Goal: Check status: Check status

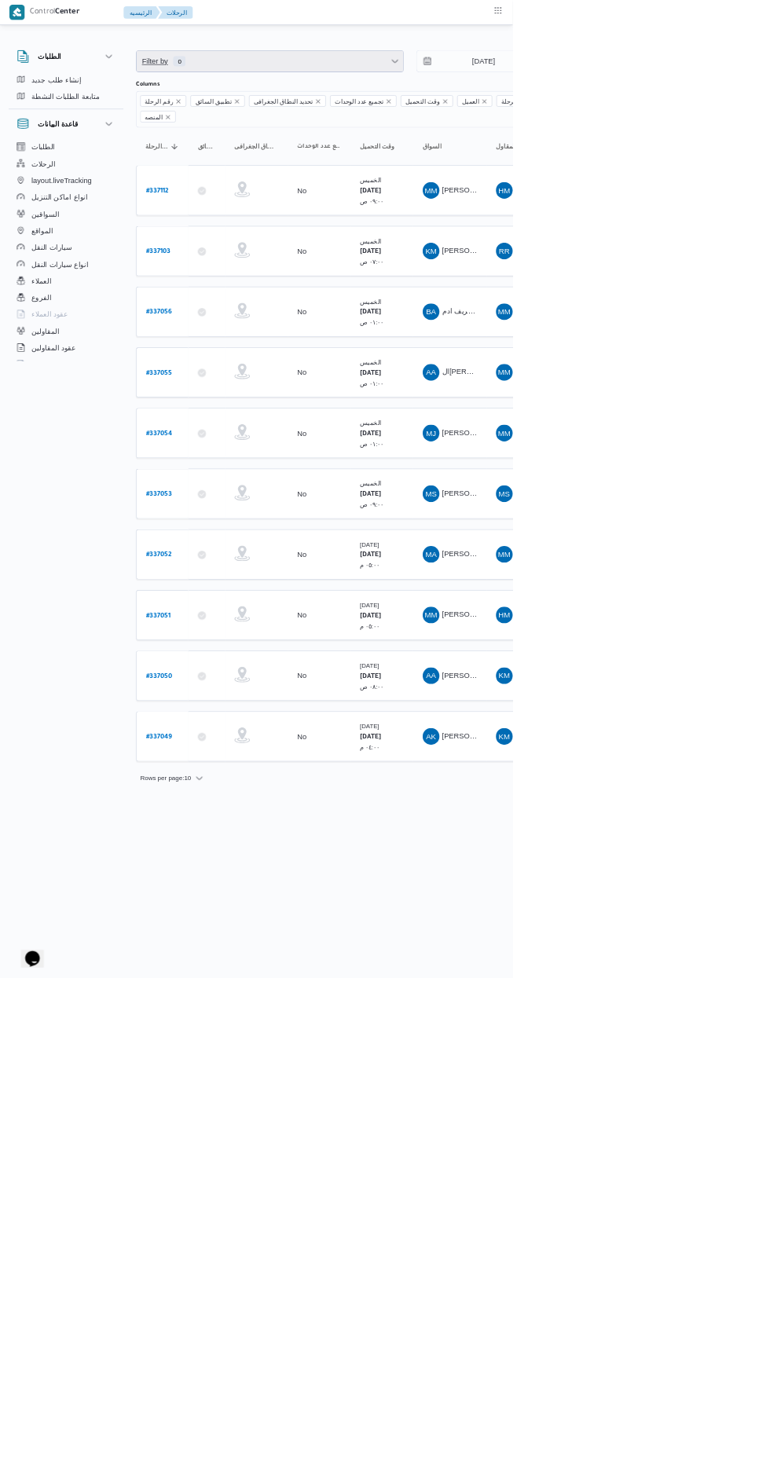
click at [361, 86] on span "Filter by 0" at bounding box center [405, 91] width 401 height 31
click at [340, 269] on div "المقاول" at bounding box center [316, 262] width 170 height 13
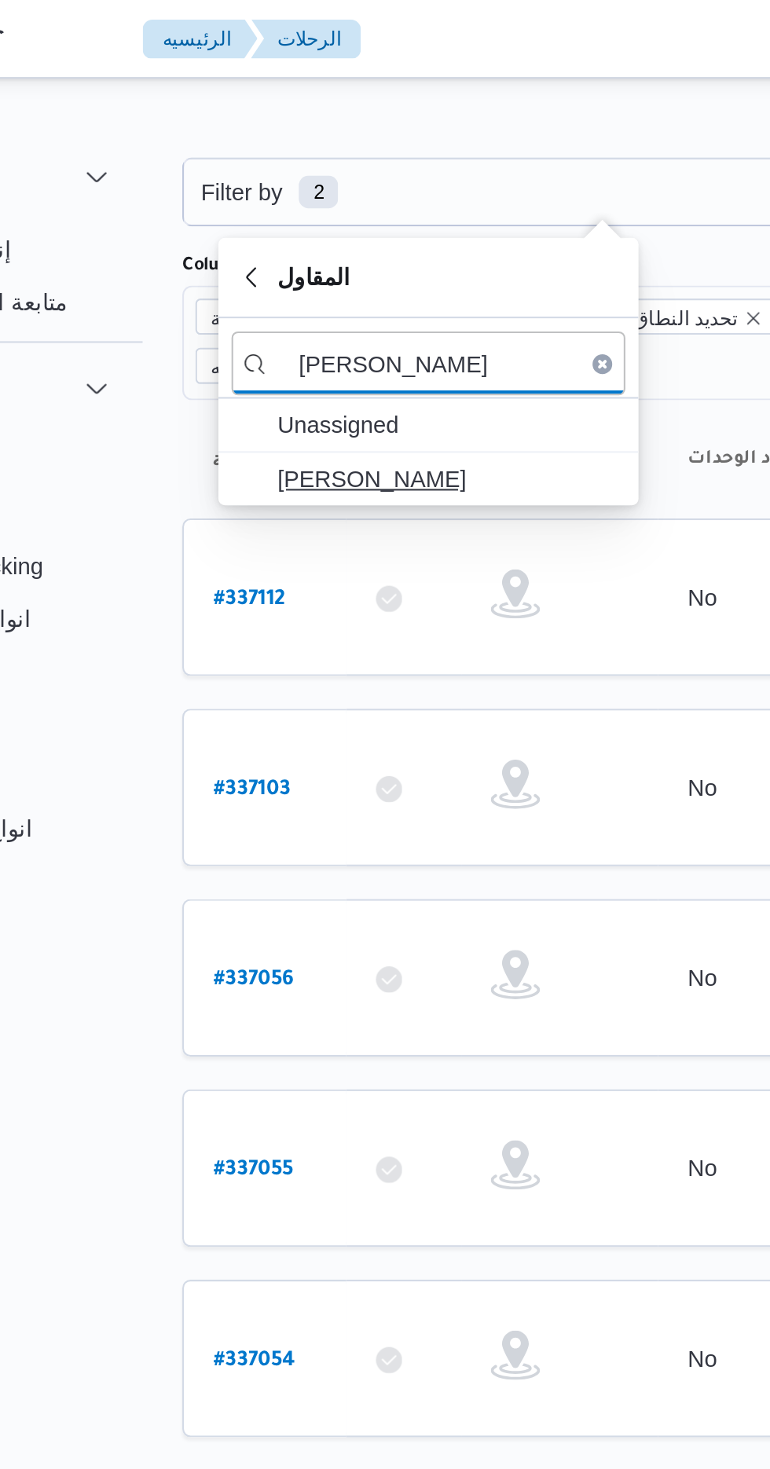
type input "[PERSON_NAME]"
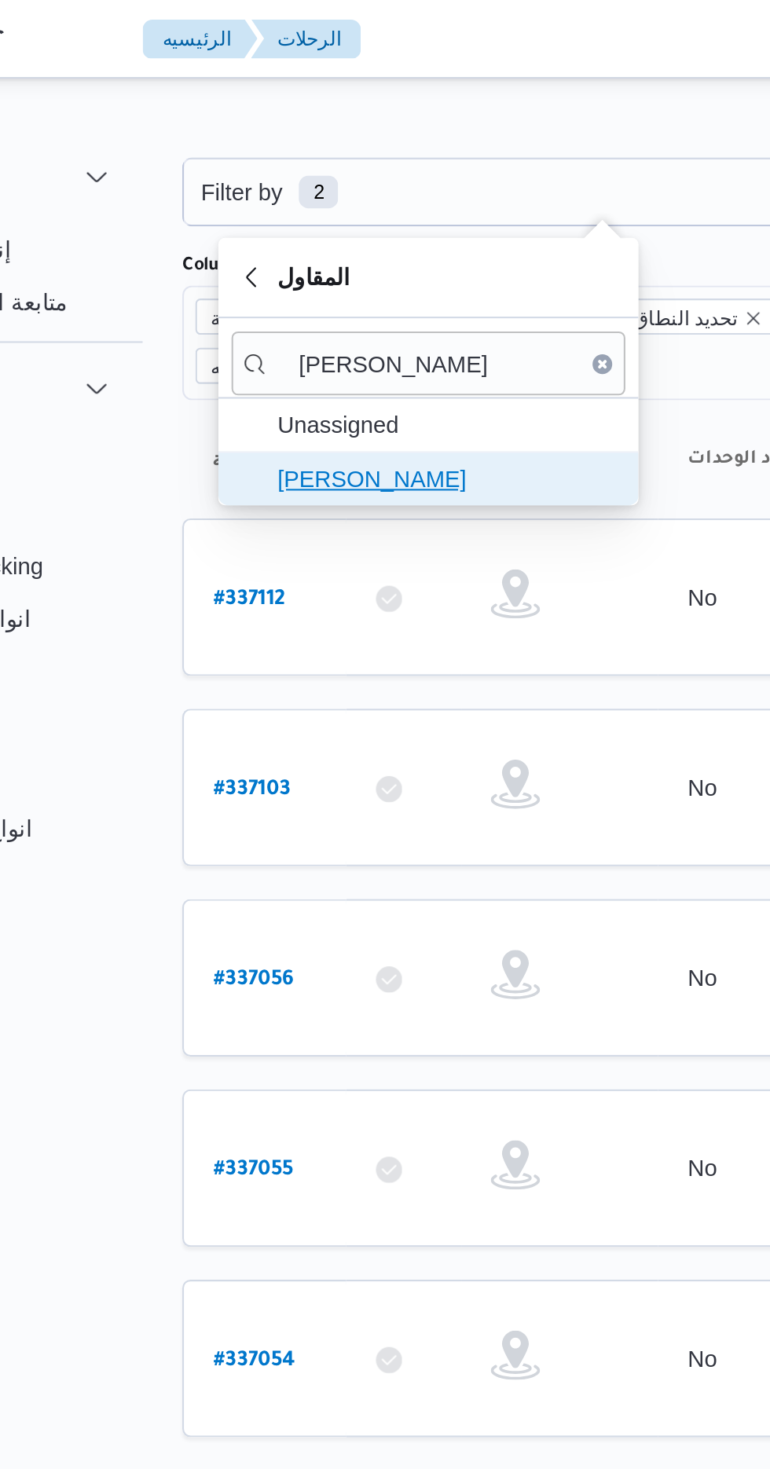
click at [362, 232] on span "[PERSON_NAME]" at bounding box center [331, 229] width 163 height 19
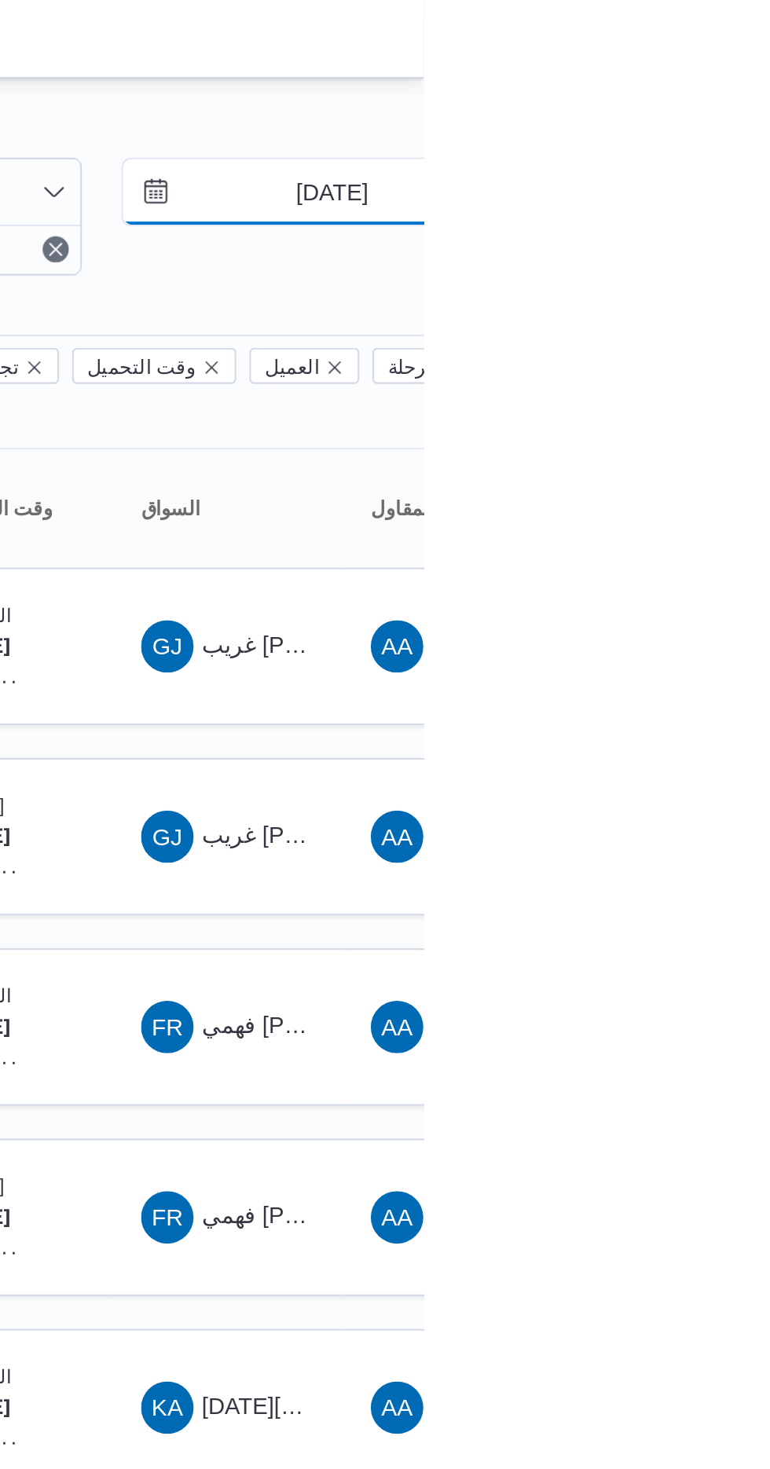
click at [731, 93] on input "[DATE]" at bounding box center [715, 91] width 178 height 31
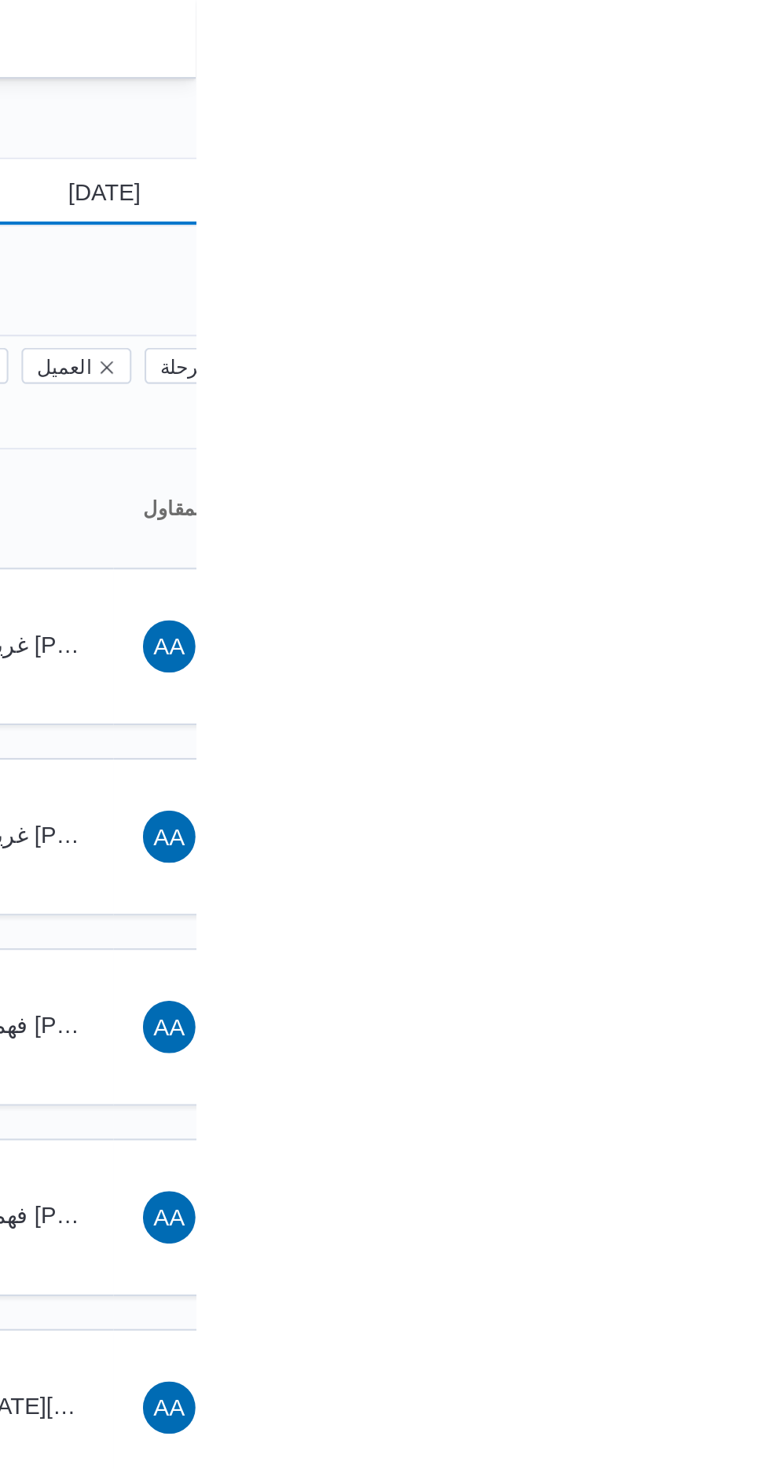
click at [733, 95] on input "[DATE]" at bounding box center [715, 91] width 178 height 31
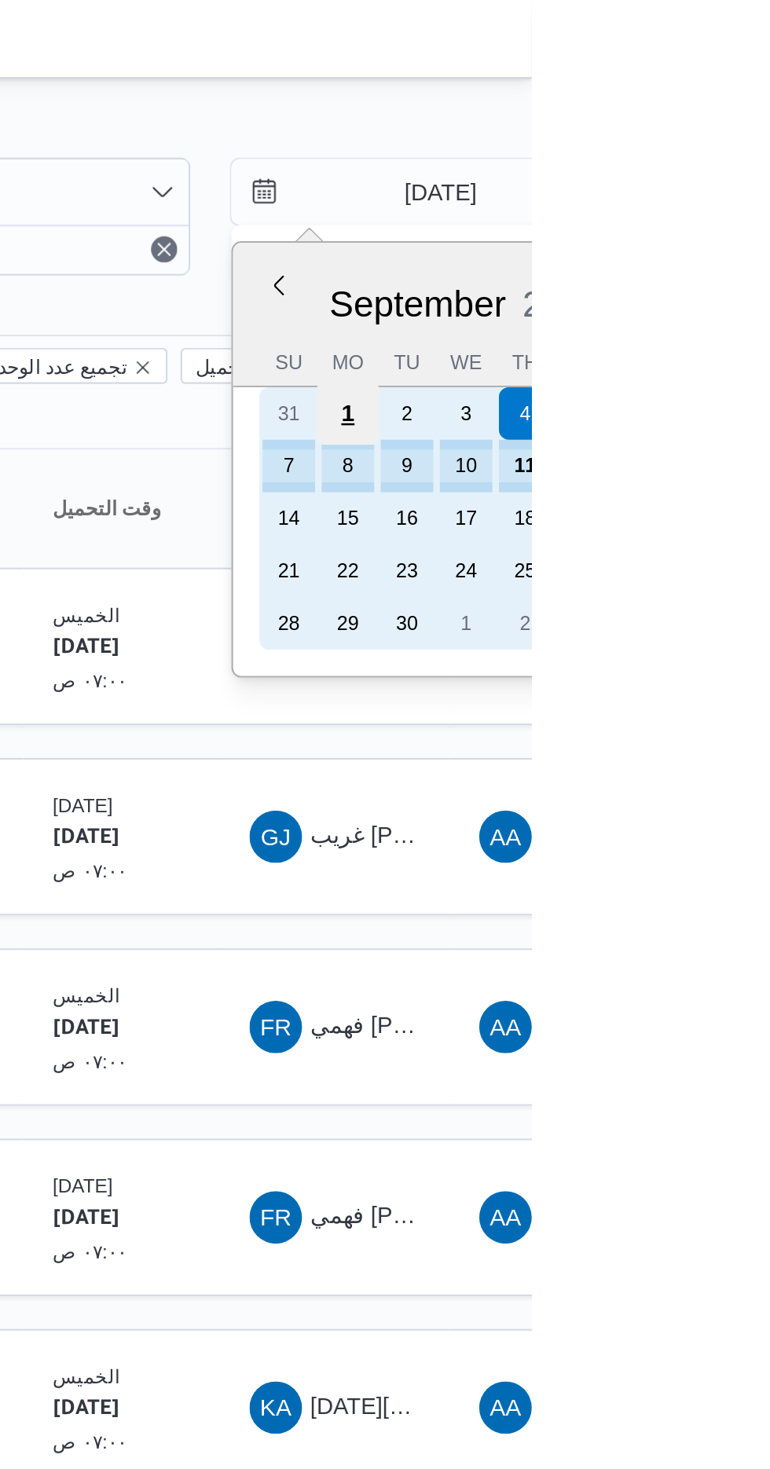
click at [680, 199] on div "1" at bounding box center [682, 198] width 30 height 30
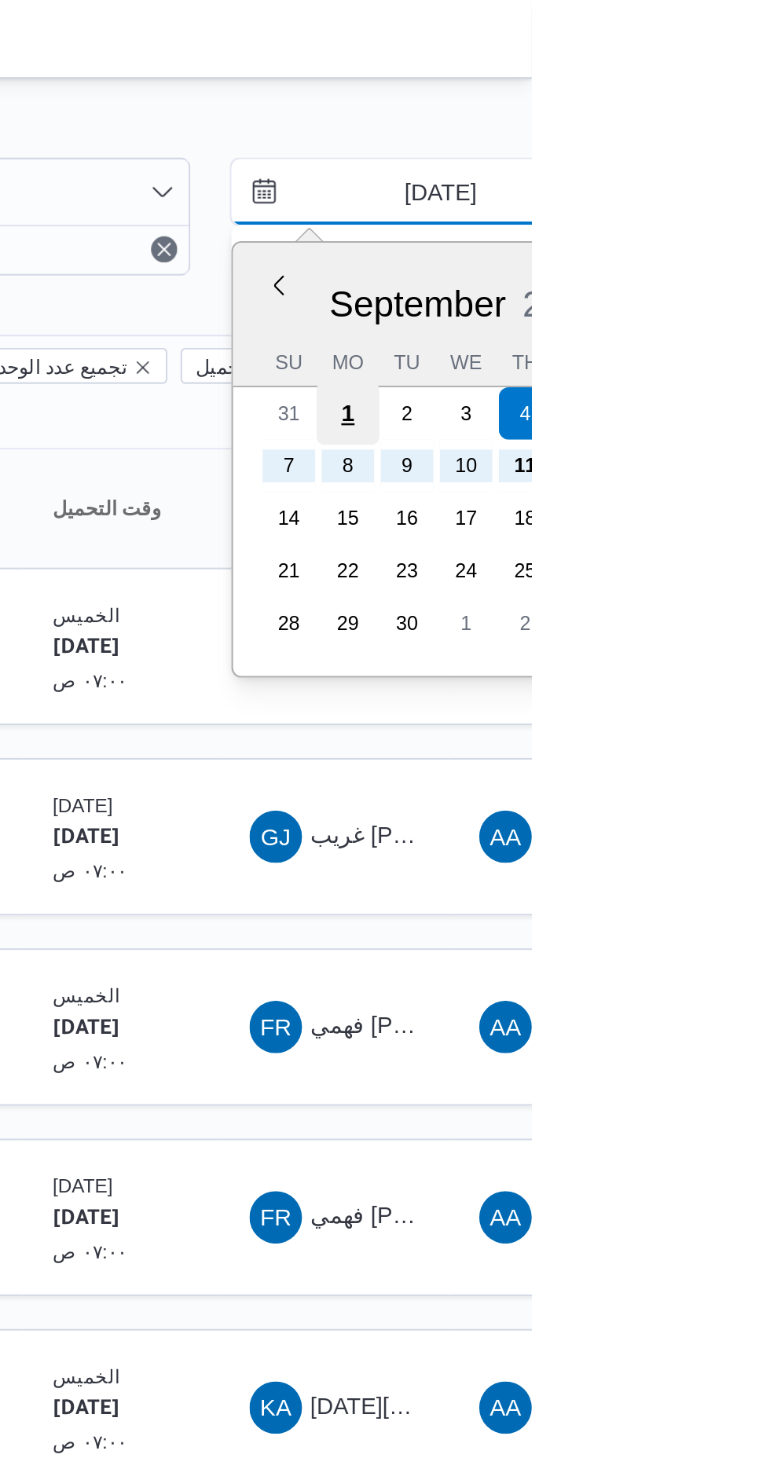
type input "[DATE]"
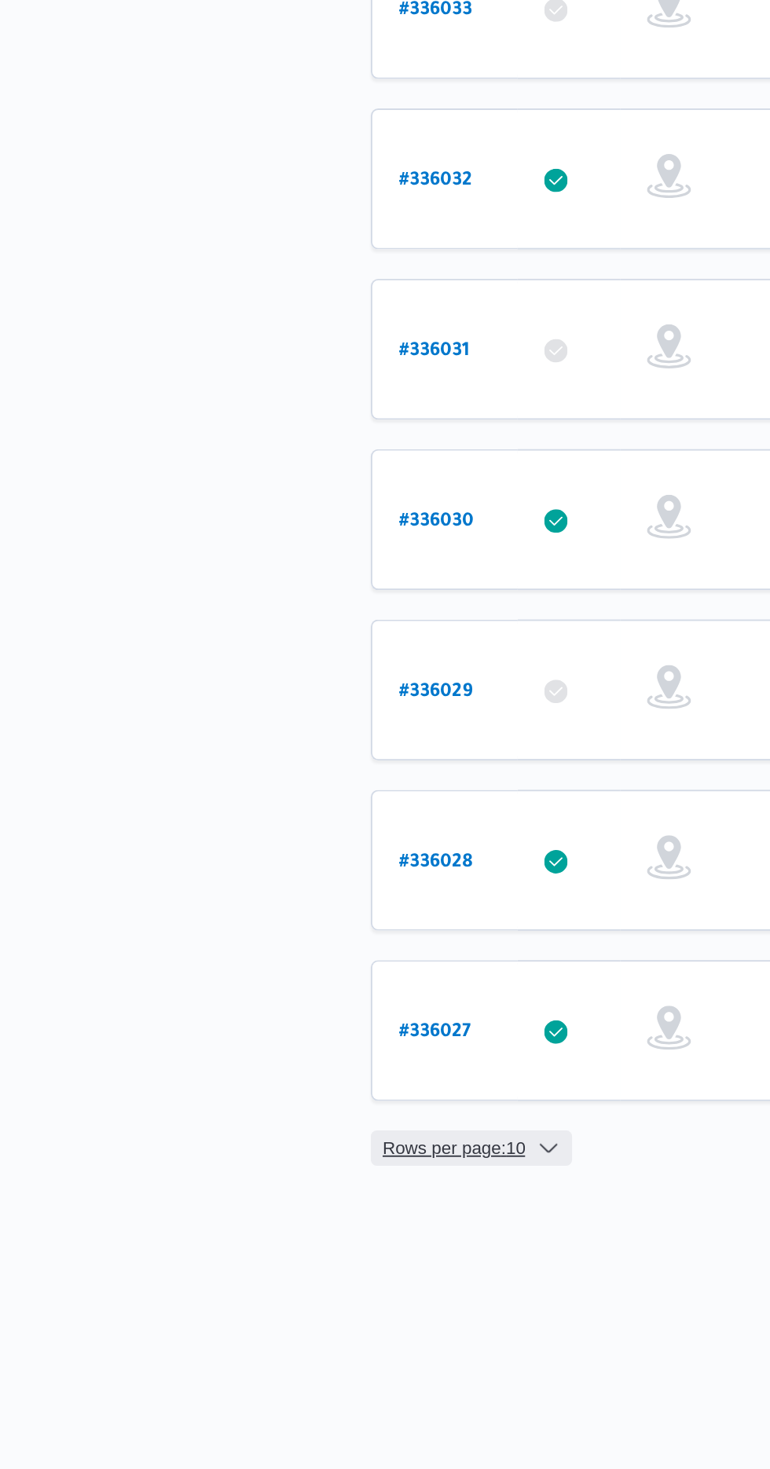
click at [225, 1183] on span "Rows per page : 10" at bounding box center [249, 1192] width 76 height 19
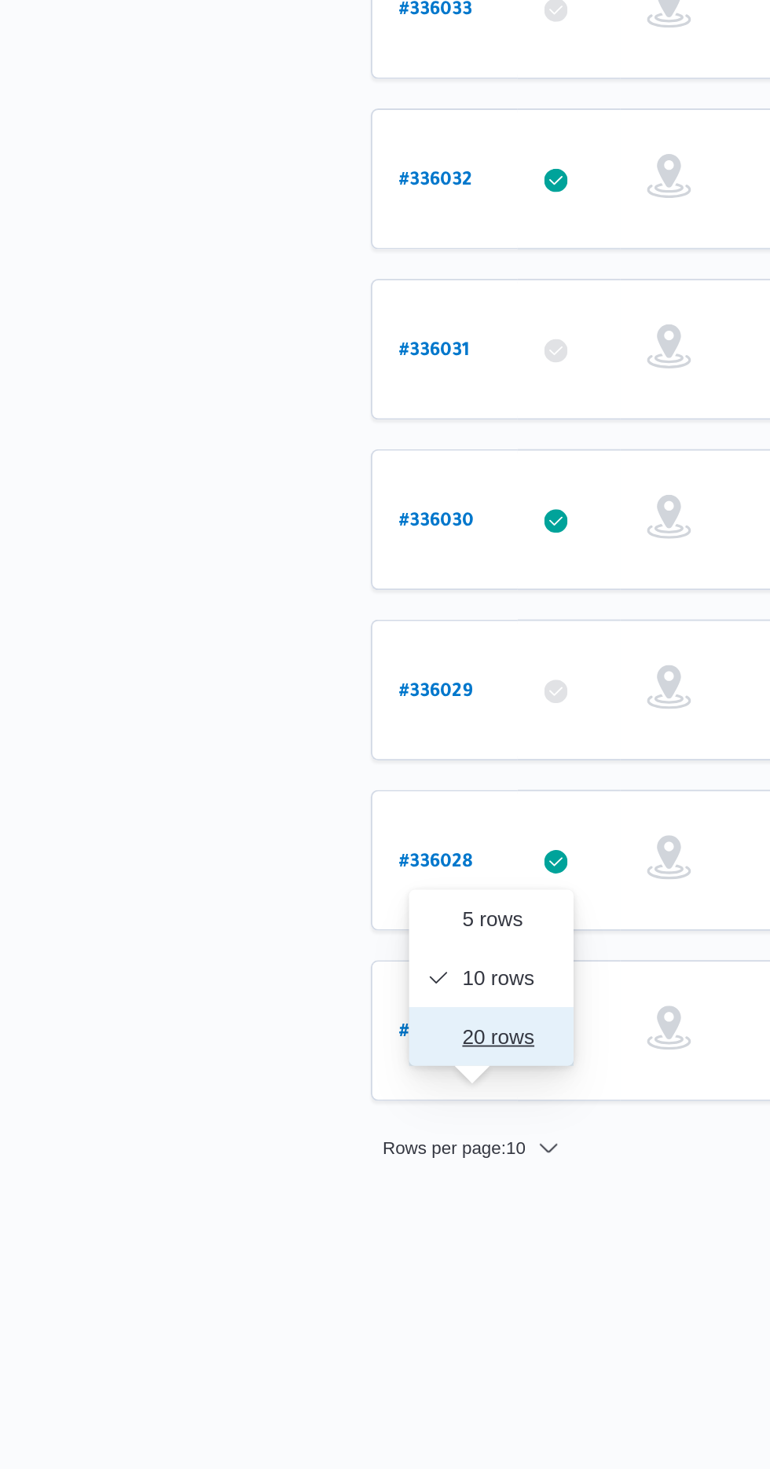
click at [246, 1129] on icon "button" at bounding box center [240, 1133] width 13 height 13
